Goal: Task Accomplishment & Management: Complete application form

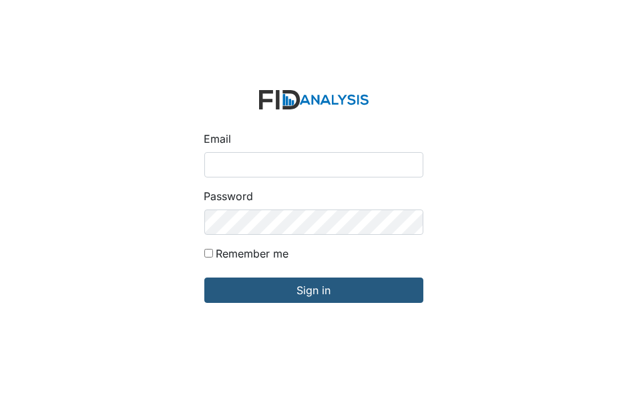
click at [212, 160] on input "Email" at bounding box center [313, 164] width 219 height 25
type input "[EMAIL_ADDRESS][DOMAIN_NAME]"
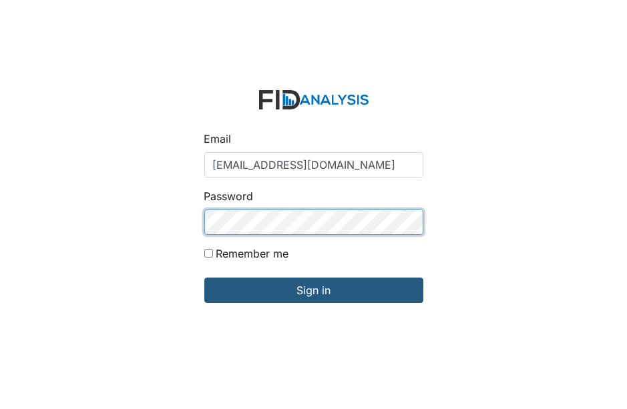
click at [204, 278] on input "Sign in" at bounding box center [313, 290] width 219 height 25
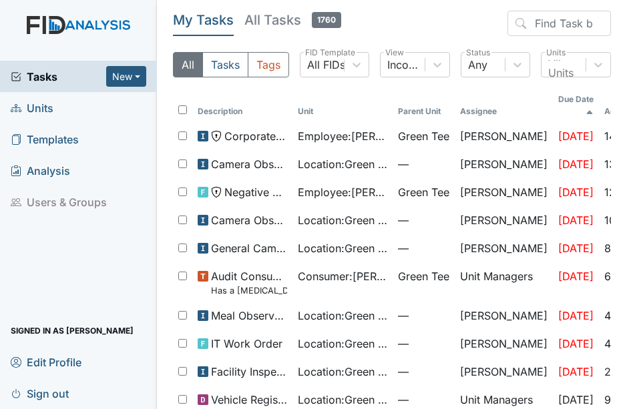
click at [47, 106] on span "Units" at bounding box center [32, 107] width 43 height 21
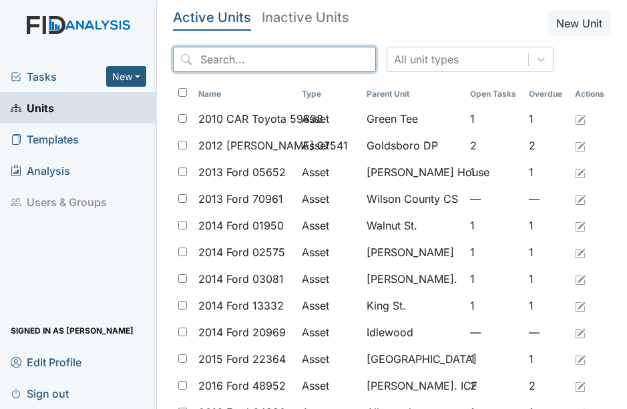
click at [210, 60] on input "search" at bounding box center [274, 59] width 203 height 25
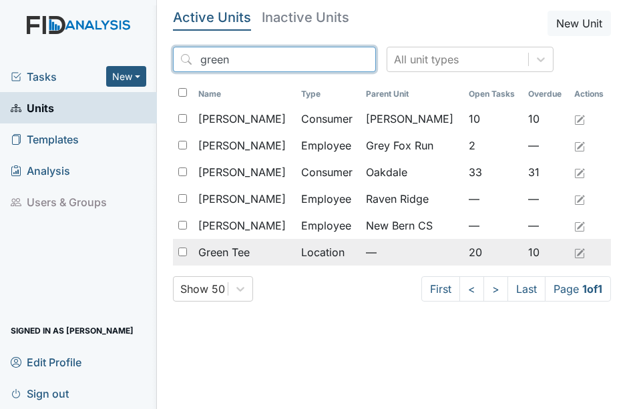
type input "green"
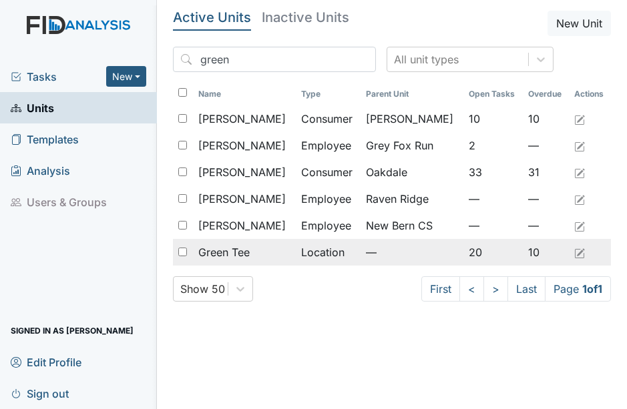
click at [181, 251] on input "checkbox" at bounding box center [182, 252] width 9 height 9
checkbox input "true"
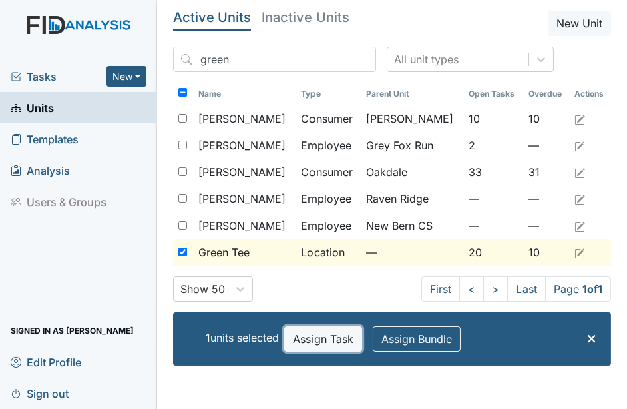
click at [337, 341] on button "Assign Task" at bounding box center [322, 339] width 77 height 25
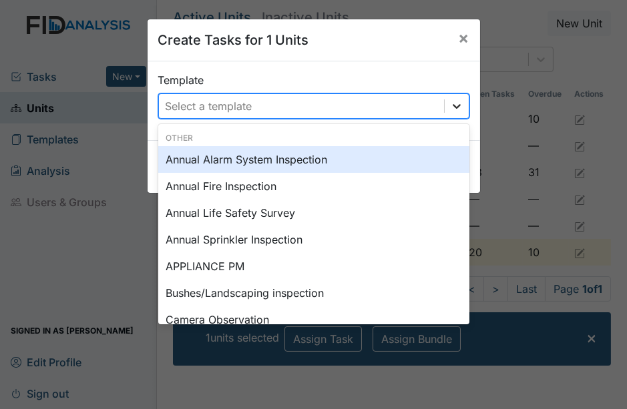
click at [456, 107] on icon at bounding box center [456, 105] width 13 height 13
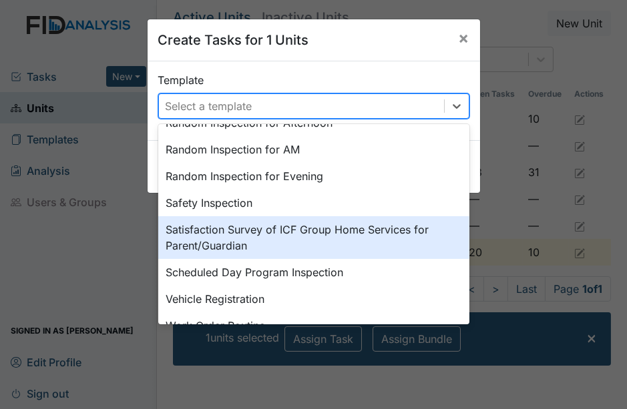
scroll to position [700, 0]
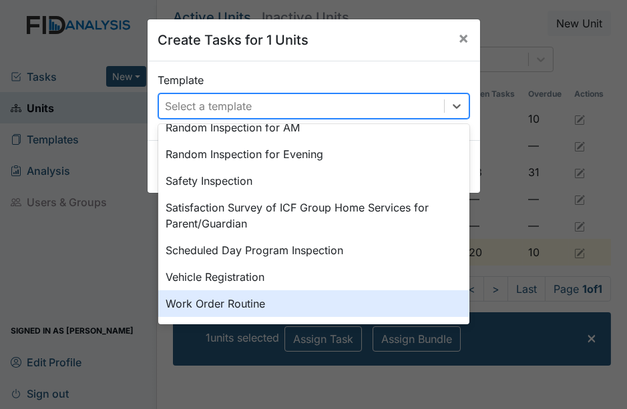
click at [447, 313] on div "Work Order Routine" at bounding box center [313, 303] width 311 height 27
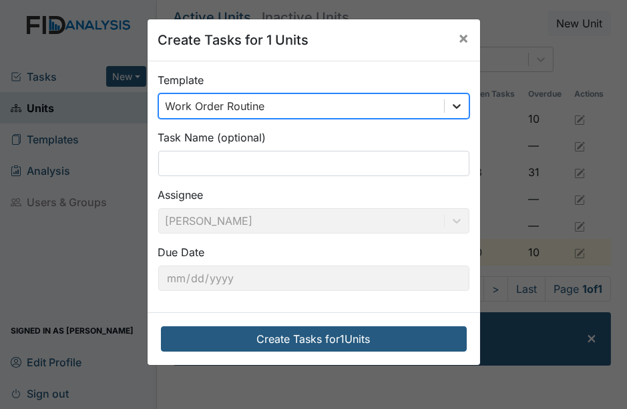
click at [452, 106] on icon at bounding box center [456, 105] width 13 height 13
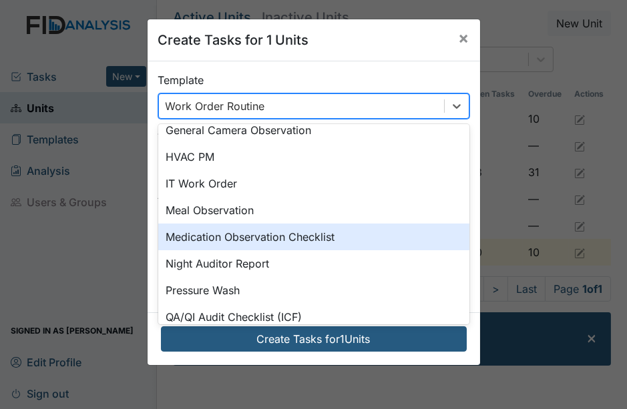
scroll to position [329, 0]
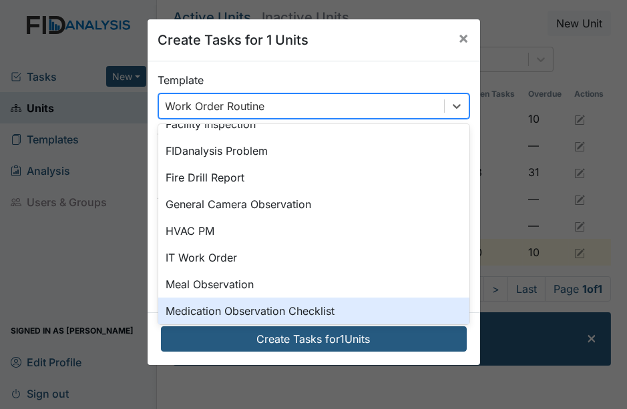
click at [246, 315] on div "Medication Observation Checklist" at bounding box center [313, 311] width 311 height 27
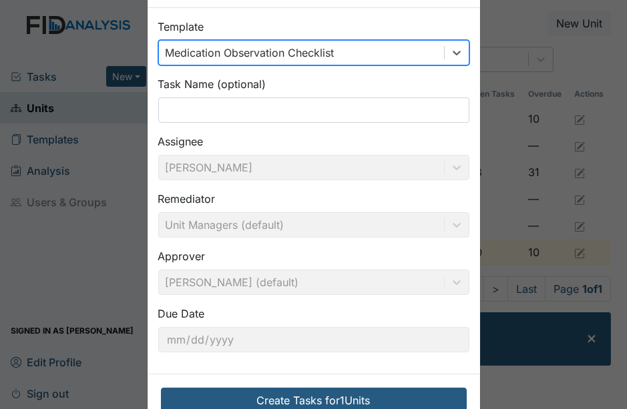
scroll to position [74, 0]
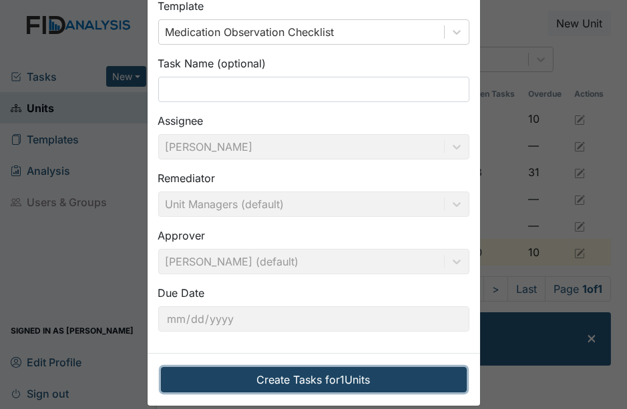
click at [314, 377] on button "Create Tasks for 1 Units" at bounding box center [314, 379] width 306 height 25
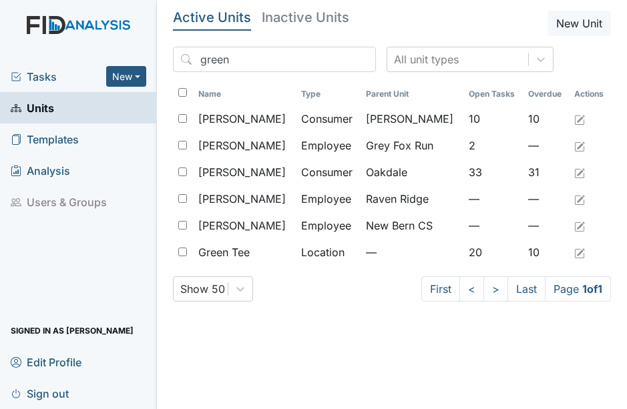
click at [40, 75] on span "Tasks" at bounding box center [58, 77] width 95 height 16
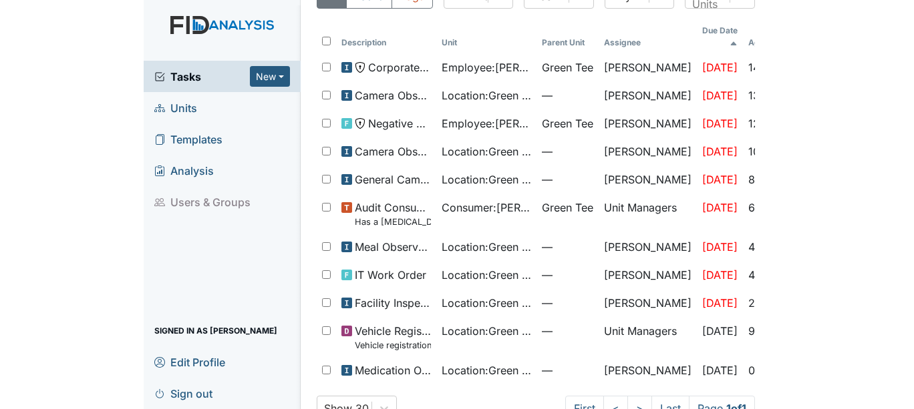
scroll to position [100, 0]
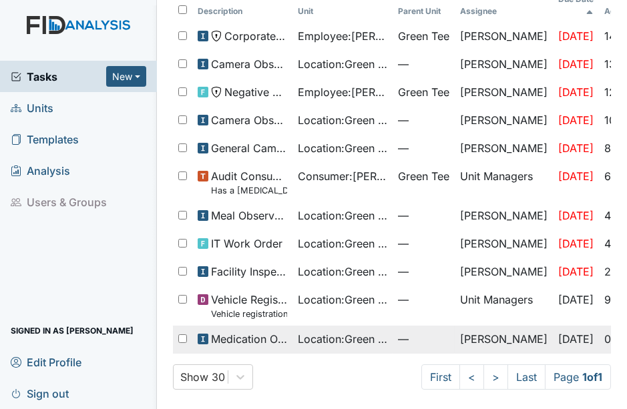
click at [180, 335] on input "checkbox" at bounding box center [182, 339] width 9 height 9
checkbox input "true"
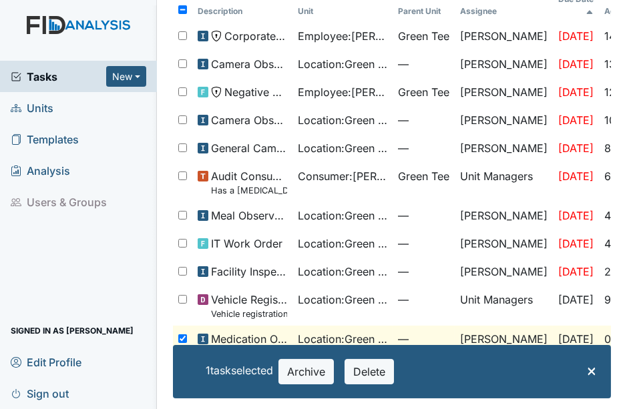
drag, startPoint x: 600, startPoint y: 313, endPoint x: 610, endPoint y: 313, distance: 10.0
click at [601, 313] on main "My Tasks All Tasks 1761 All Tasks Tags All FIDs FID Template Incomplete Tasks V…" at bounding box center [392, 204] width 470 height 409
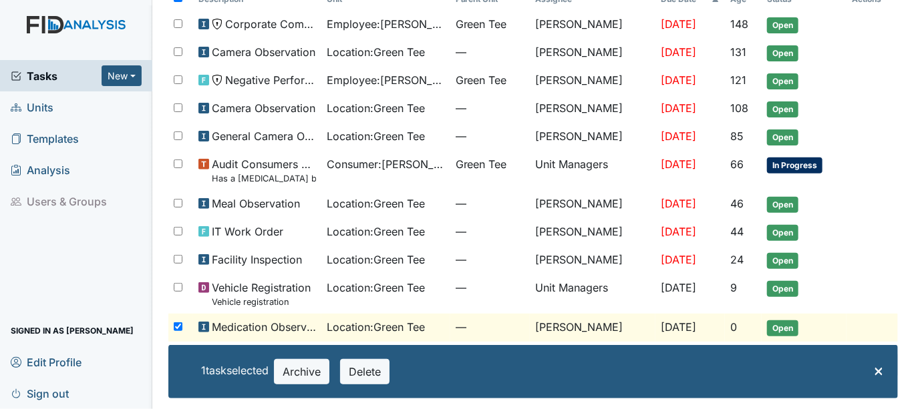
click at [626, 331] on span "Open" at bounding box center [782, 329] width 31 height 16
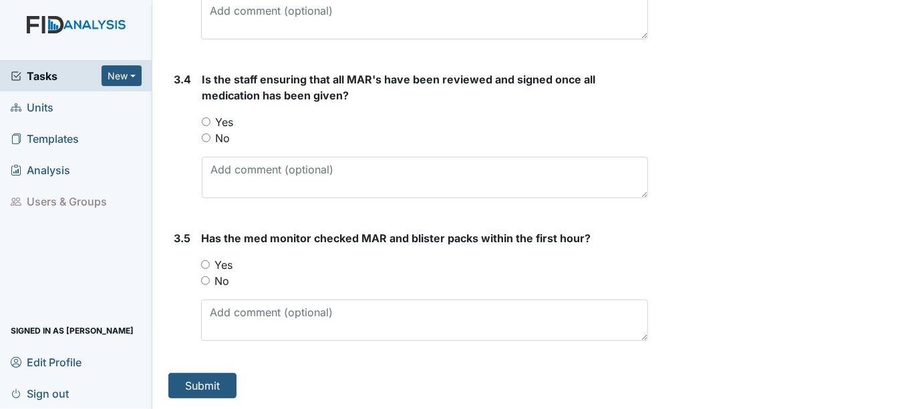
scroll to position [2262, 0]
click at [202, 264] on input "Yes" at bounding box center [205, 264] width 9 height 9
radio input "true"
click at [204, 122] on input "Yes" at bounding box center [206, 122] width 9 height 9
radio input "true"
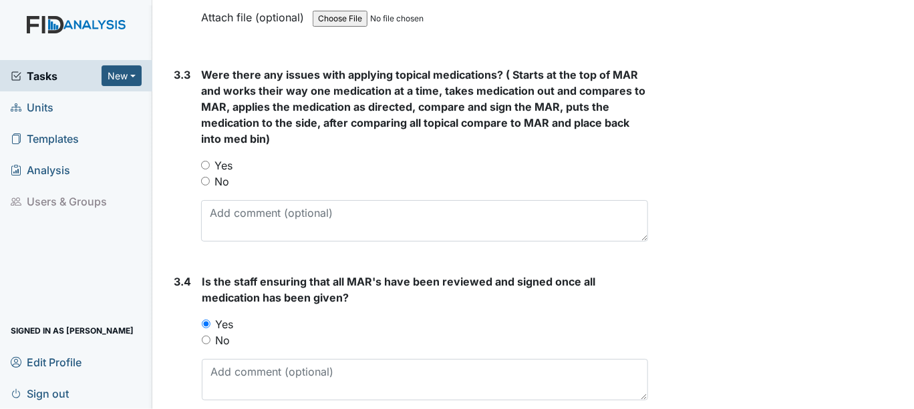
scroll to position [2040, 0]
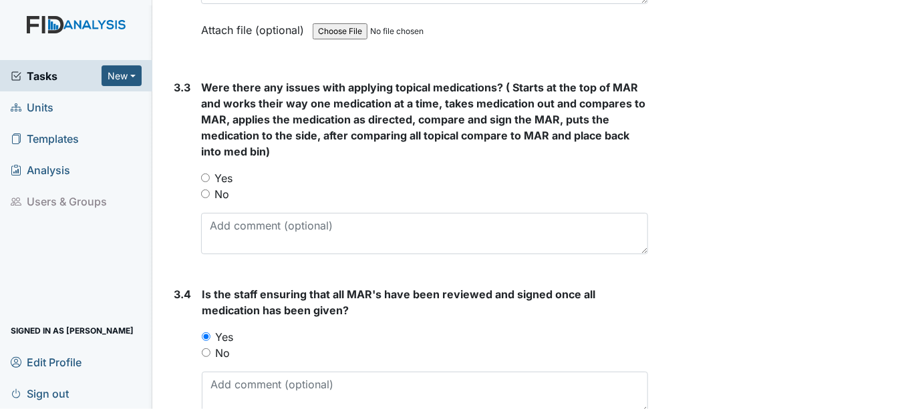
click at [204, 198] on input "No" at bounding box center [205, 194] width 9 height 9
radio input "true"
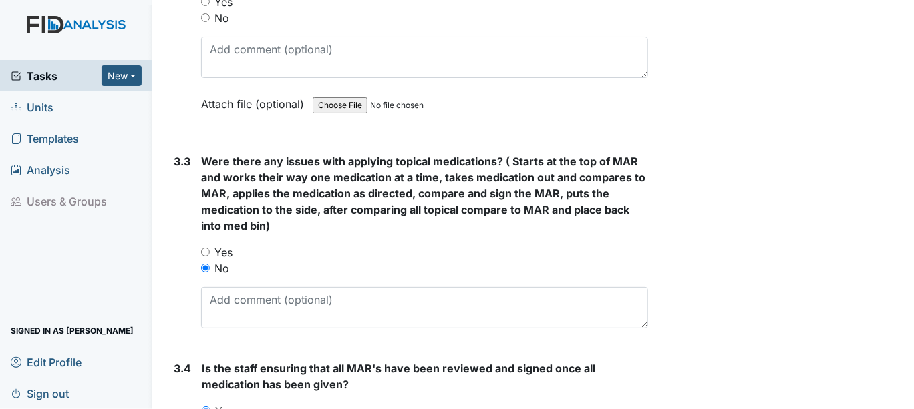
scroll to position [1891, 0]
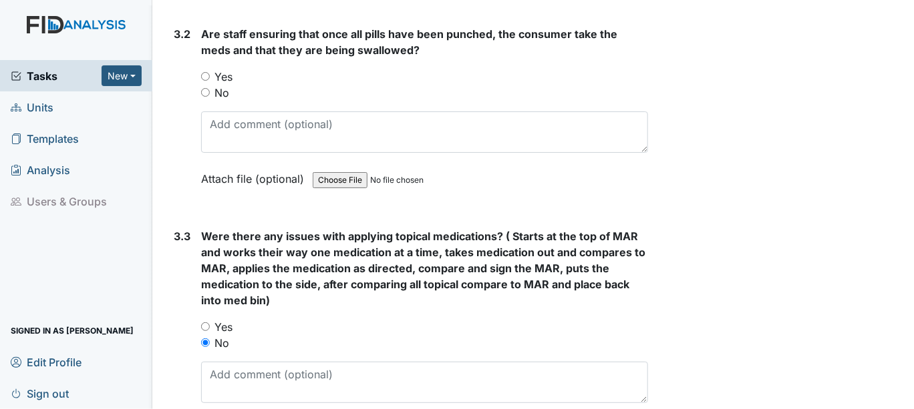
click at [202, 81] on input "Yes" at bounding box center [205, 76] width 9 height 9
radio input "true"
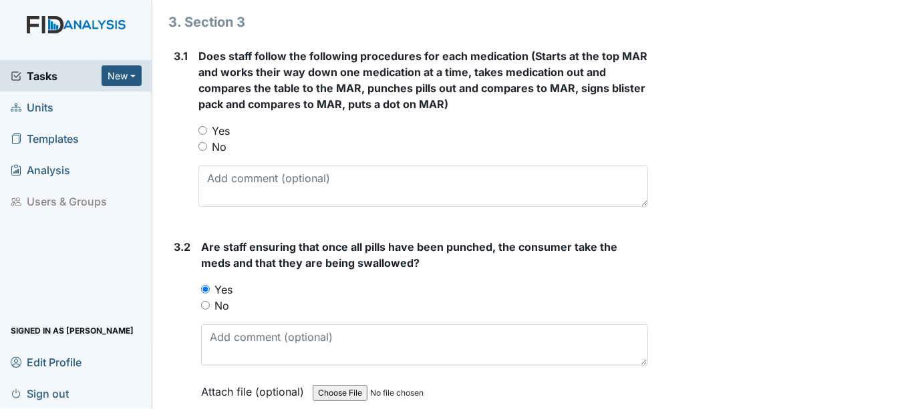
scroll to position [1669, 0]
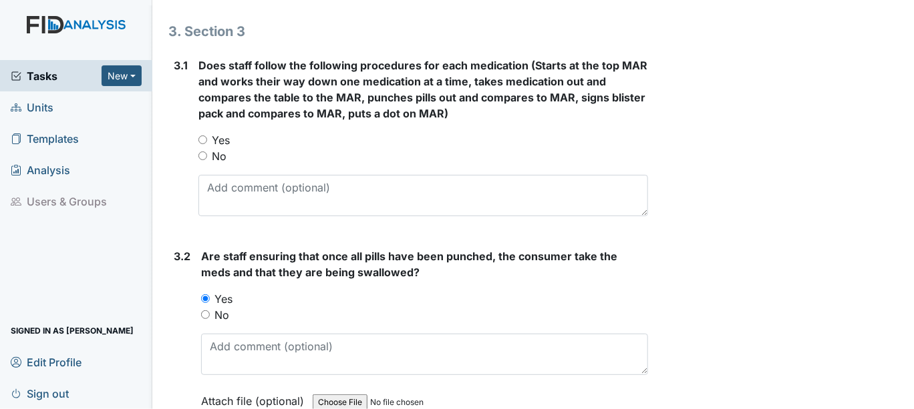
click at [201, 144] on input "Yes" at bounding box center [202, 140] width 9 height 9
radio input "true"
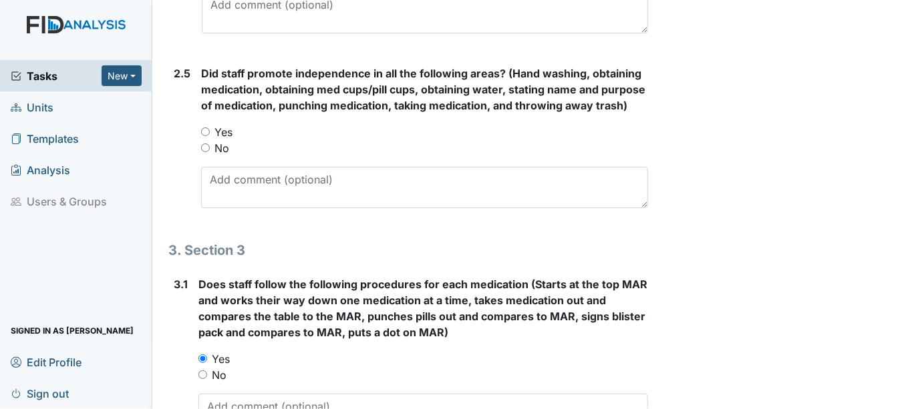
scroll to position [1446, 0]
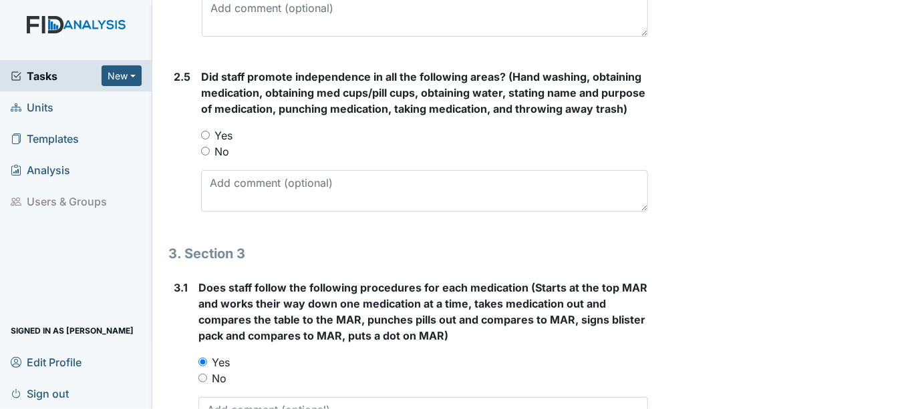
click at [206, 140] on input "Yes" at bounding box center [205, 135] width 9 height 9
radio input "true"
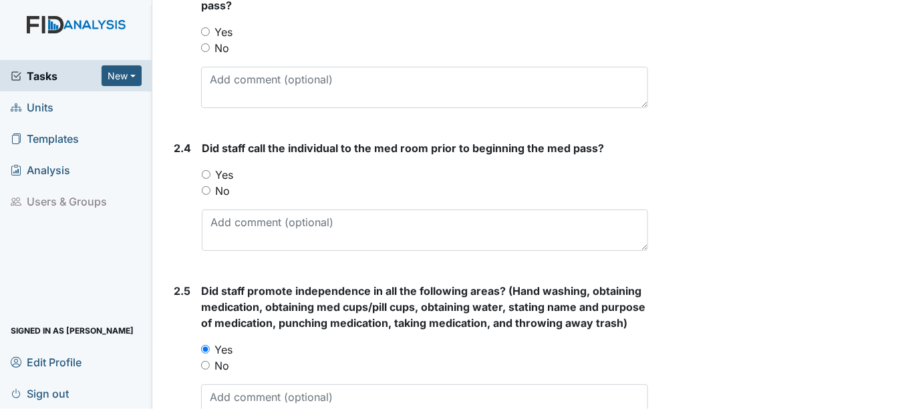
scroll to position [1223, 0]
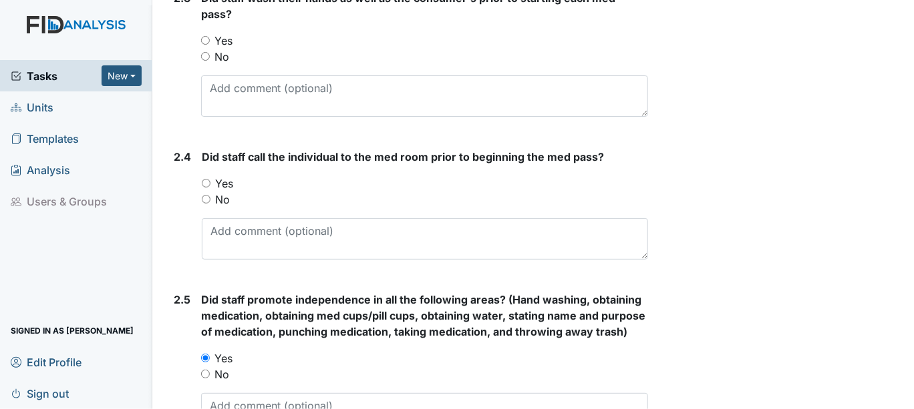
click at [206, 195] on input "No" at bounding box center [206, 199] width 9 height 9
radio input "true"
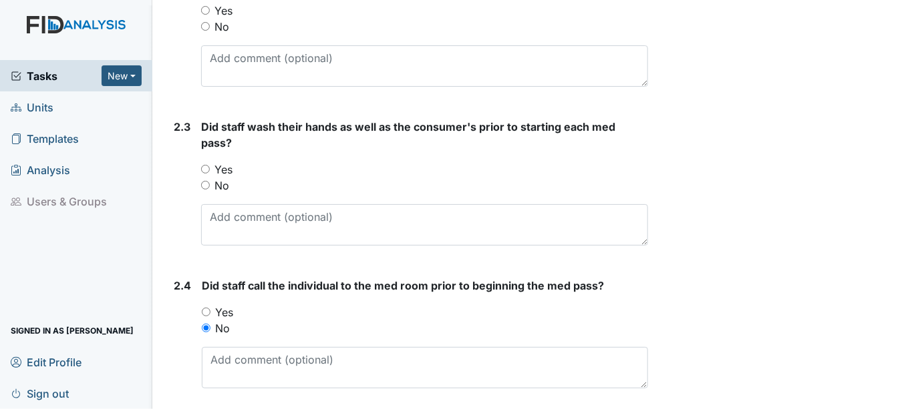
scroll to position [1075, 0]
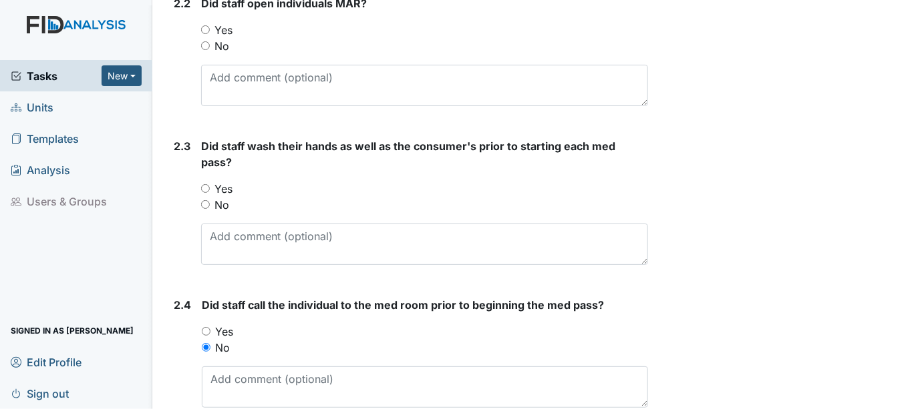
click at [204, 184] on input "Yes" at bounding box center [205, 188] width 9 height 9
radio input "true"
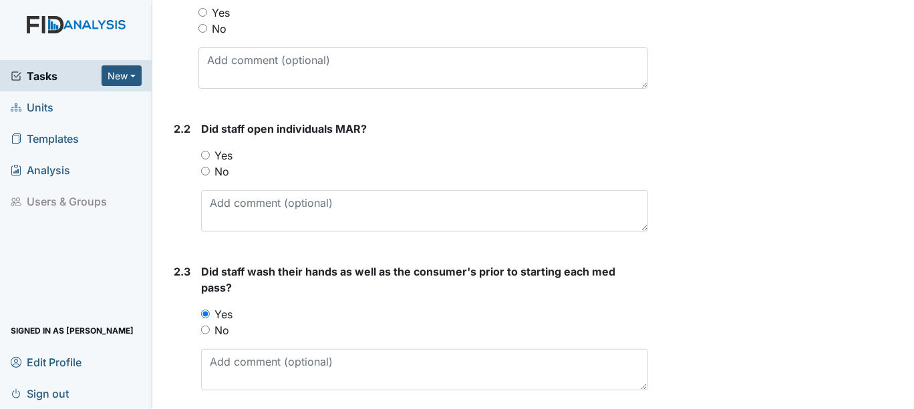
scroll to position [927, 0]
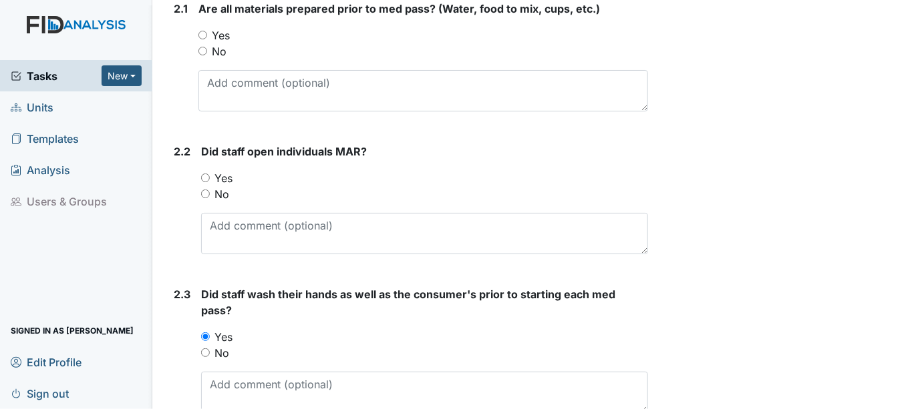
click at [206, 174] on input "Yes" at bounding box center [205, 178] width 9 height 9
radio input "true"
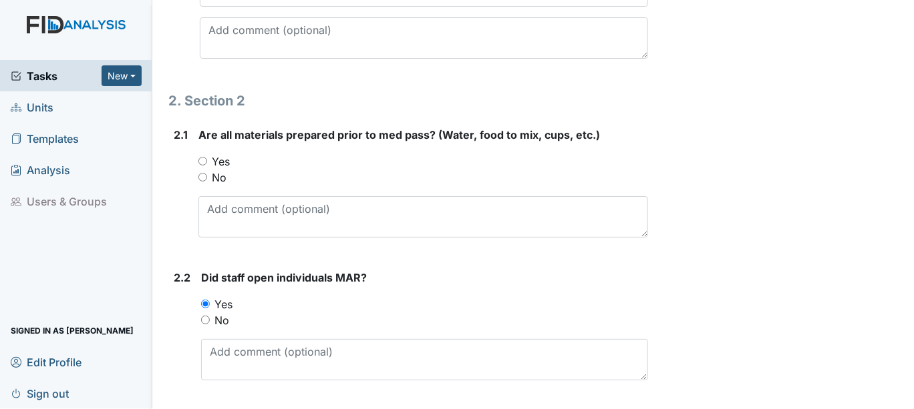
scroll to position [779, 0]
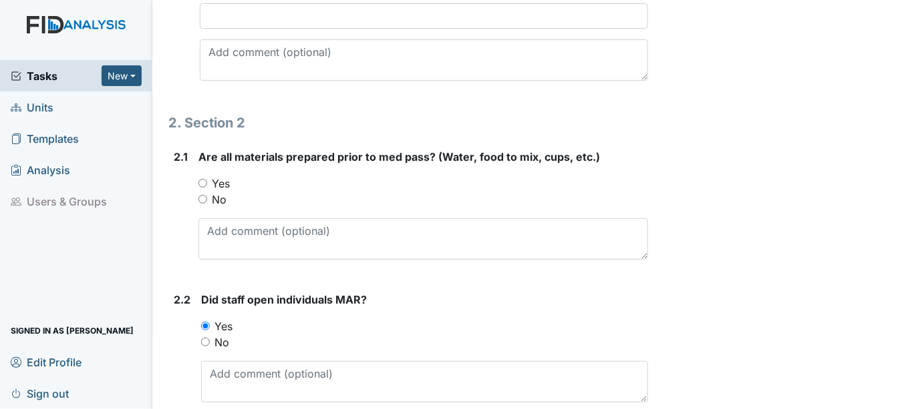
click at [204, 179] on input "Yes" at bounding box center [202, 183] width 9 height 9
radio input "true"
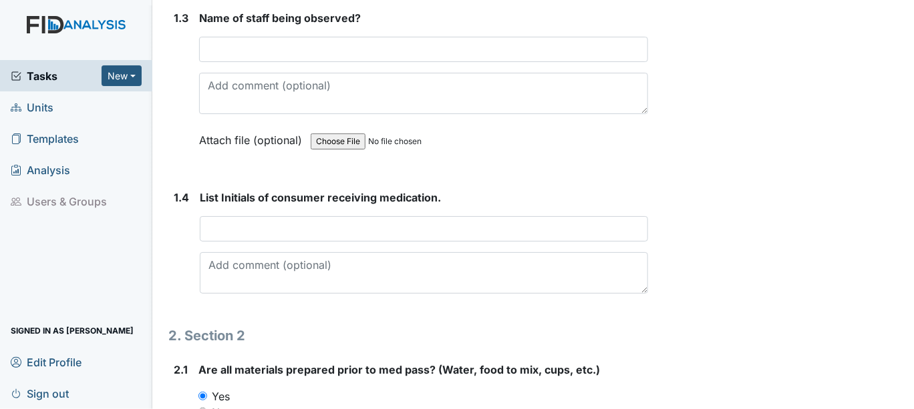
scroll to position [556, 0]
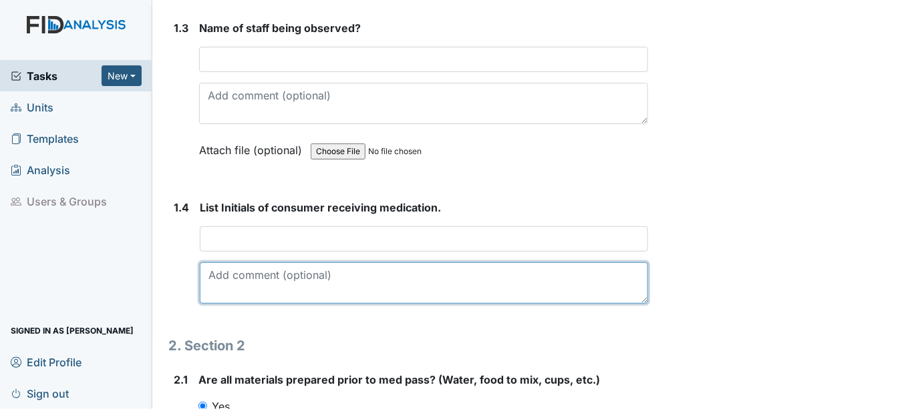
click at [222, 279] on textarea at bounding box center [424, 282] width 448 height 41
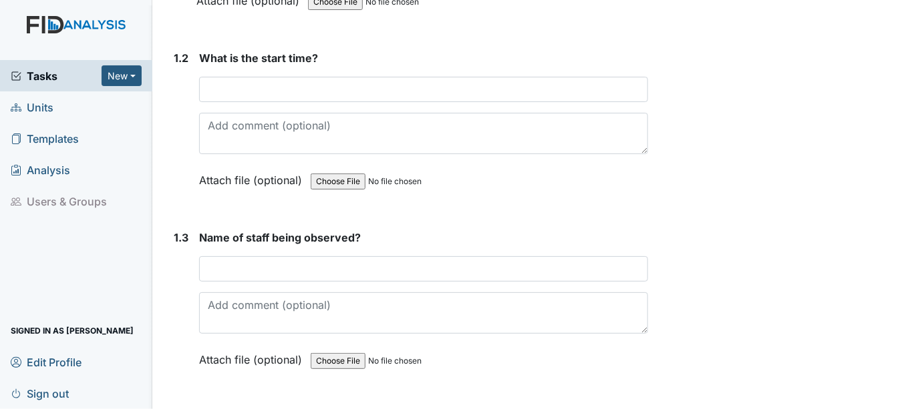
scroll to position [333, 0]
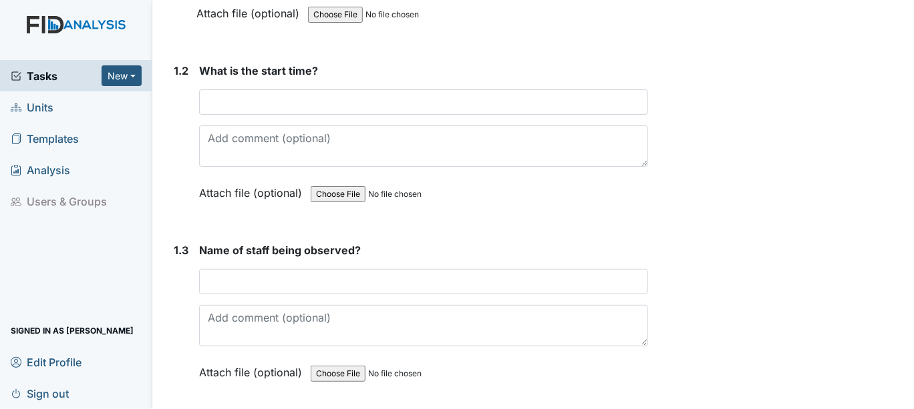
type textarea "ea"
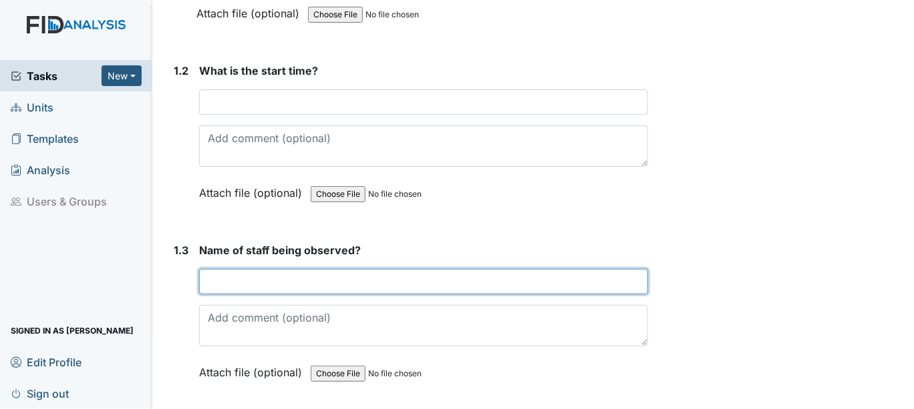
click at [223, 279] on input "text" at bounding box center [423, 281] width 449 height 25
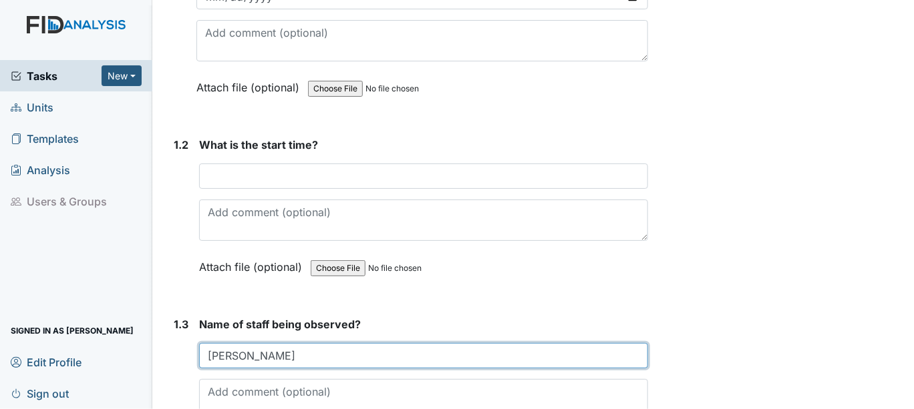
type input "[PERSON_NAME]"
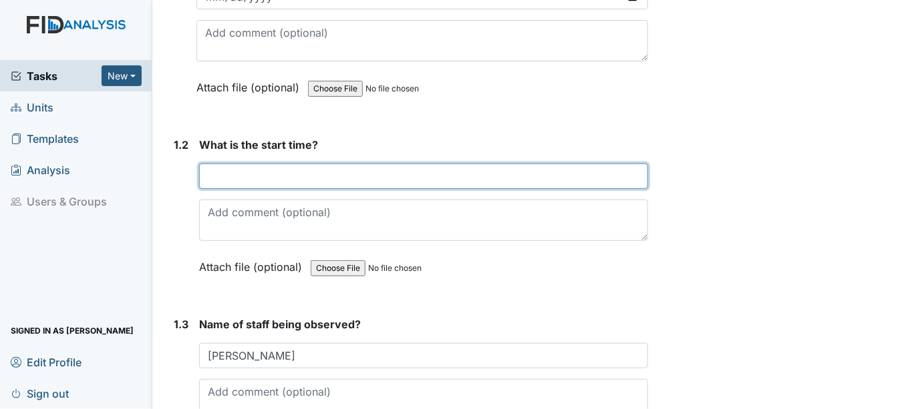
click at [220, 172] on input "text" at bounding box center [423, 176] width 449 height 25
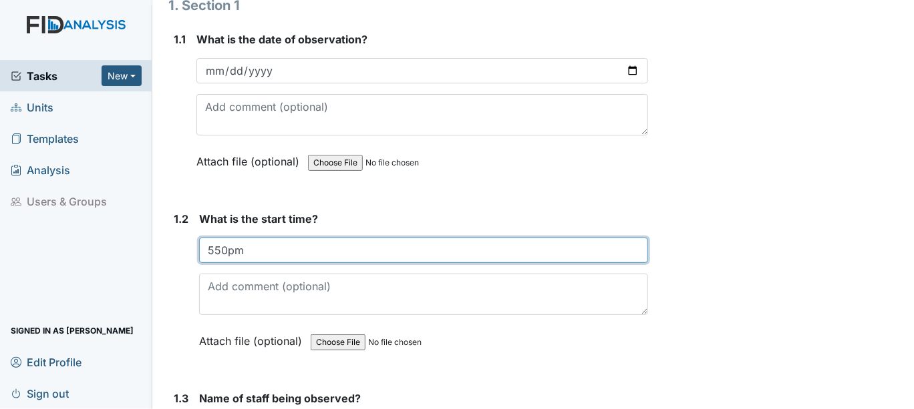
scroll to position [111, 0]
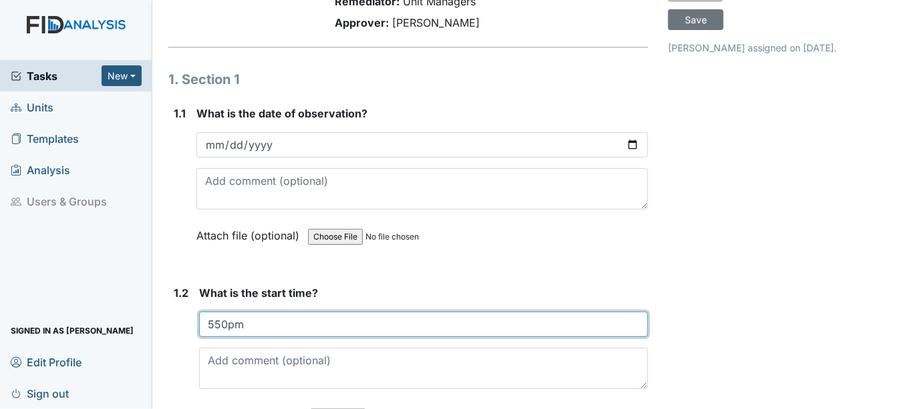
type input "550pm"
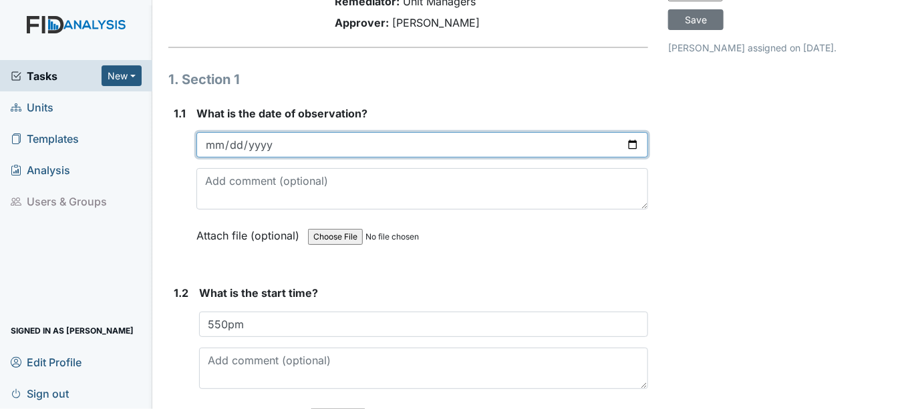
click at [623, 143] on input "date" at bounding box center [421, 144] width 451 height 25
type input "[DATE]"
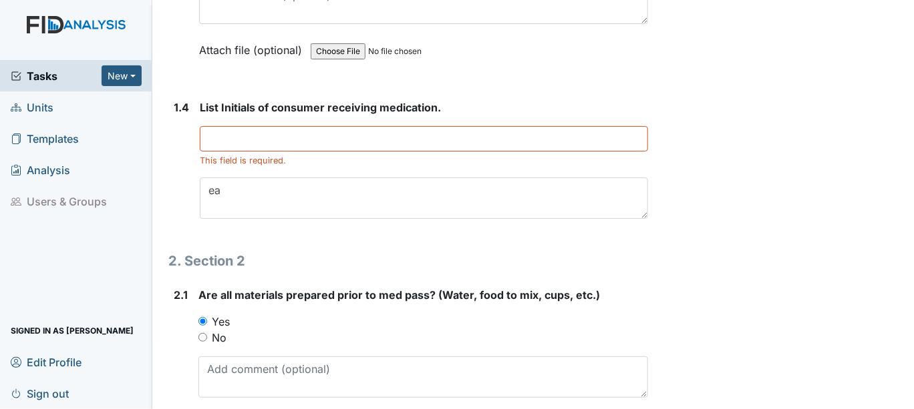
scroll to position [668, 0]
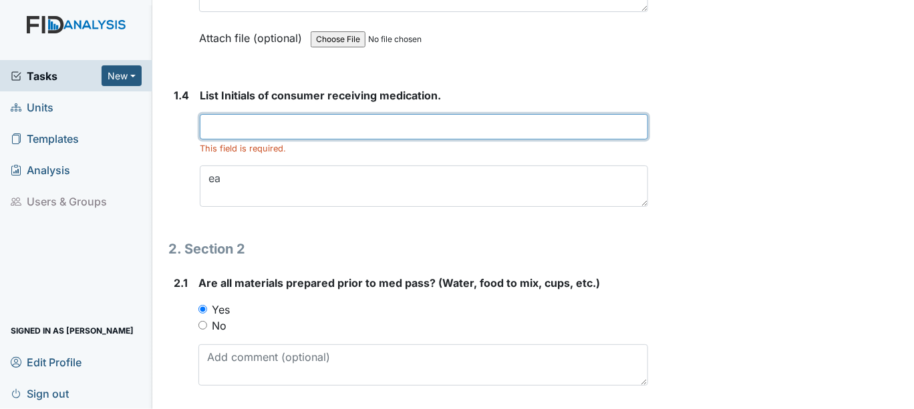
click at [218, 128] on input "text" at bounding box center [424, 126] width 448 height 25
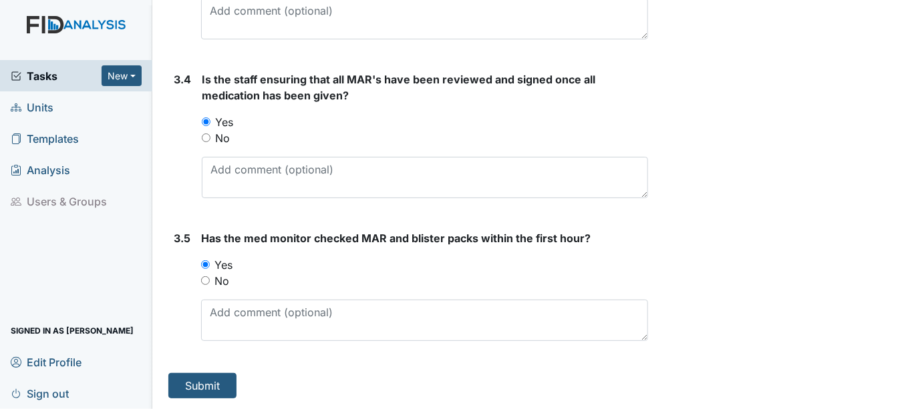
scroll to position [2278, 0]
type input "ea"
click at [181, 381] on button "Submit" at bounding box center [202, 385] width 68 height 25
